Goal: Download file/media

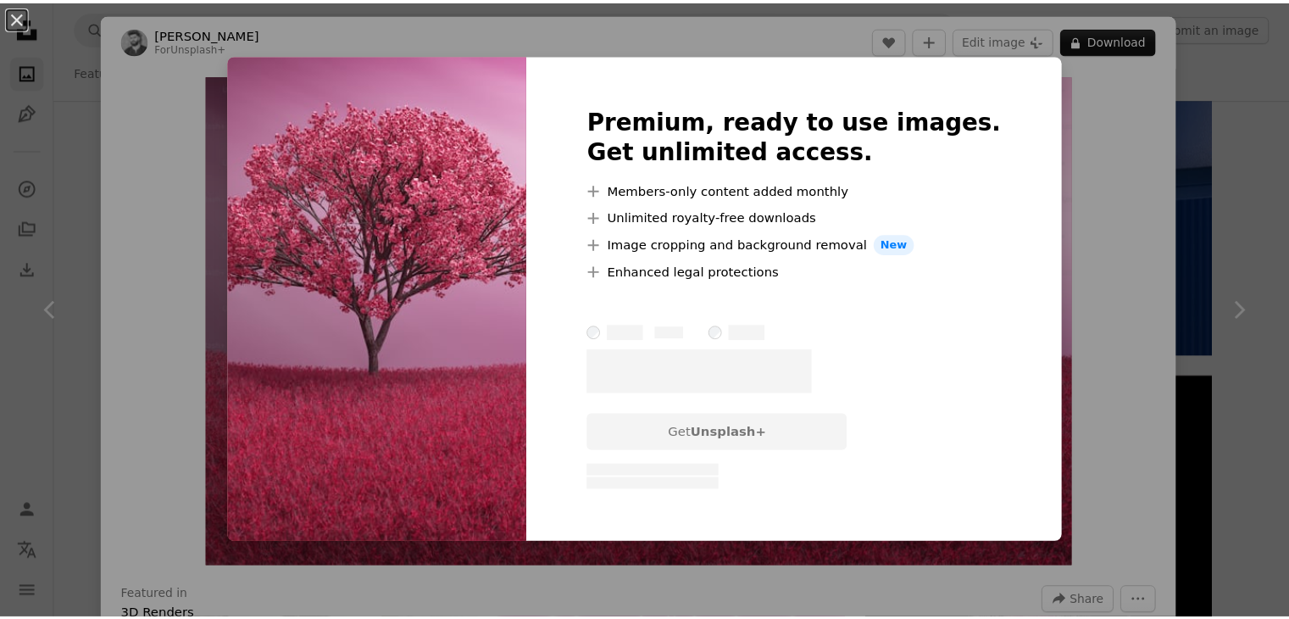
scroll to position [4831, 0]
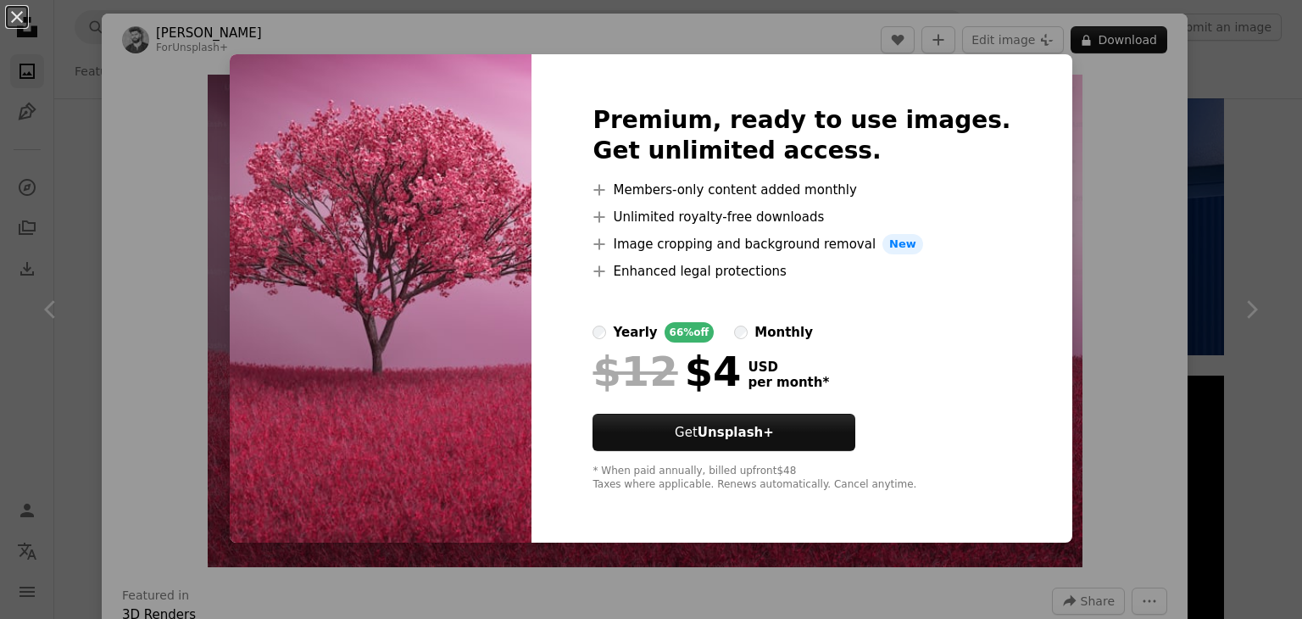
drag, startPoint x: 175, startPoint y: 121, endPoint x: 207, endPoint y: 133, distance: 34.3
click at [175, 122] on div "An X shape Premium, ready to use images. Get unlimited access. A plus sign Memb…" at bounding box center [651, 309] width 1302 height 619
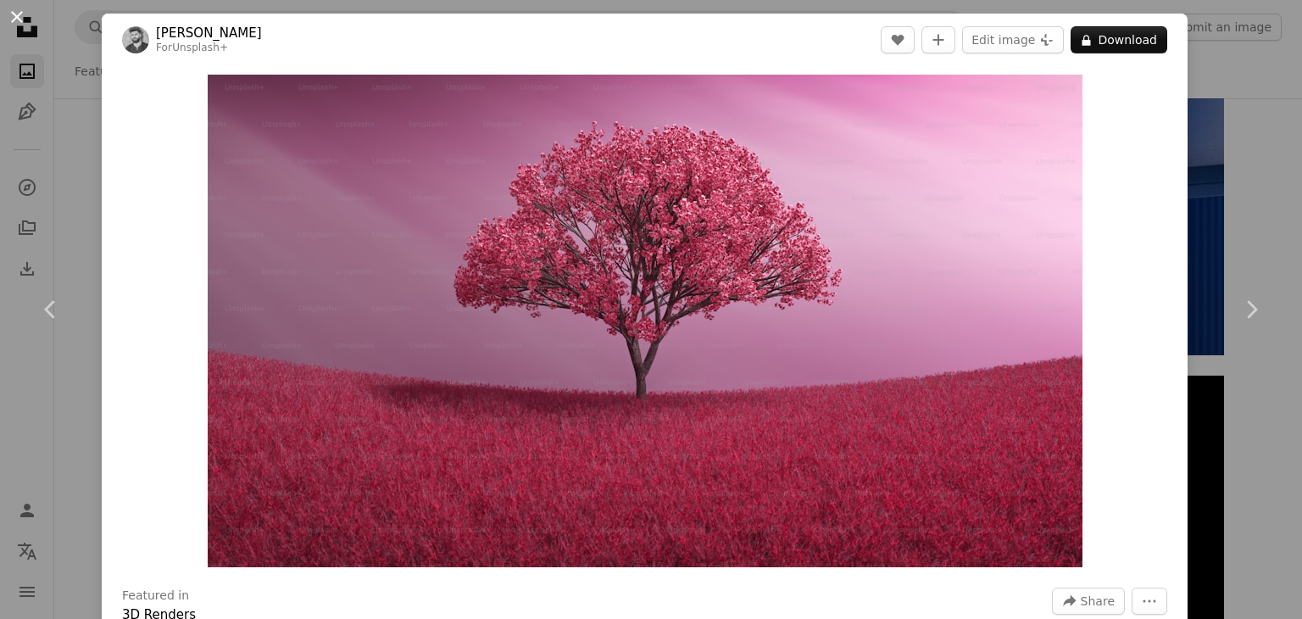
click at [10, 19] on button "An X shape" at bounding box center [17, 17] width 20 height 20
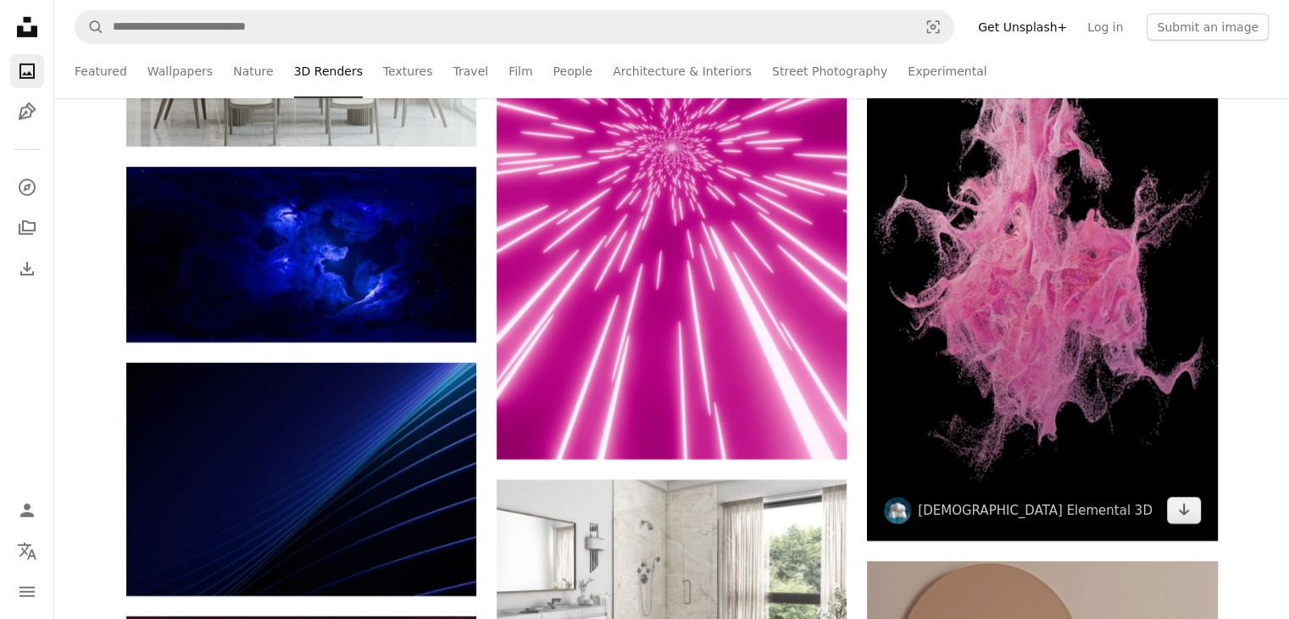
scroll to position [5424, 0]
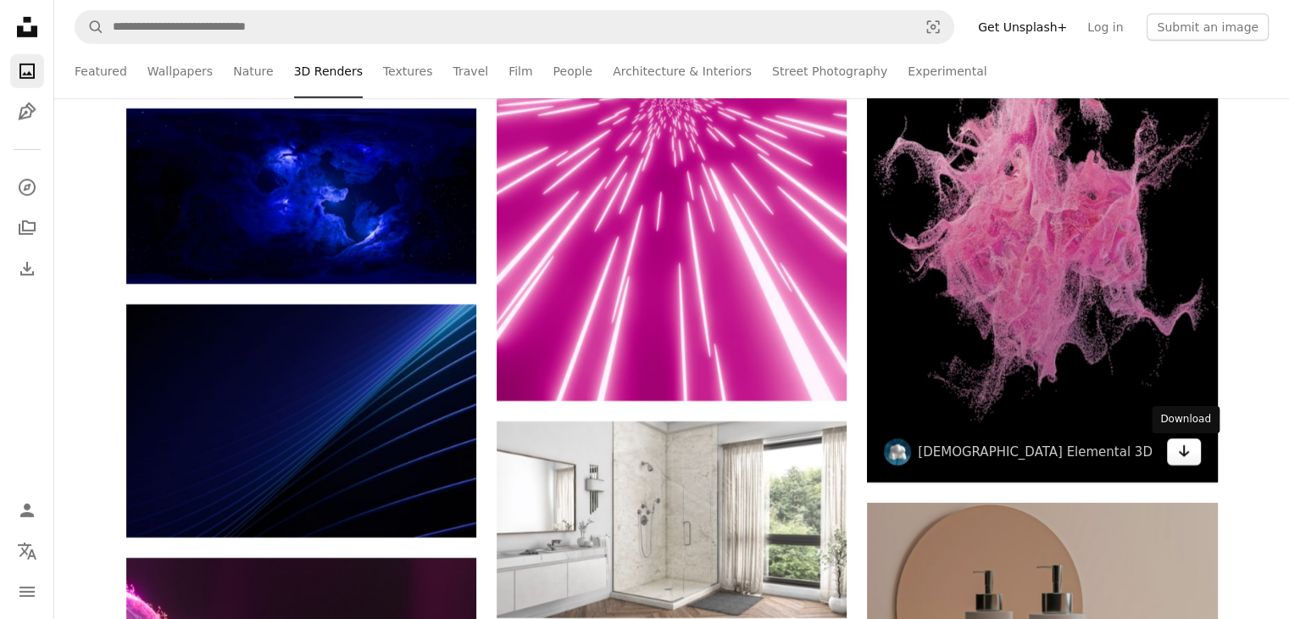
click at [1186, 452] on icon "Arrow pointing down" at bounding box center [1184, 451] width 14 height 20
